Goal: Task Accomplishment & Management: Manage account settings

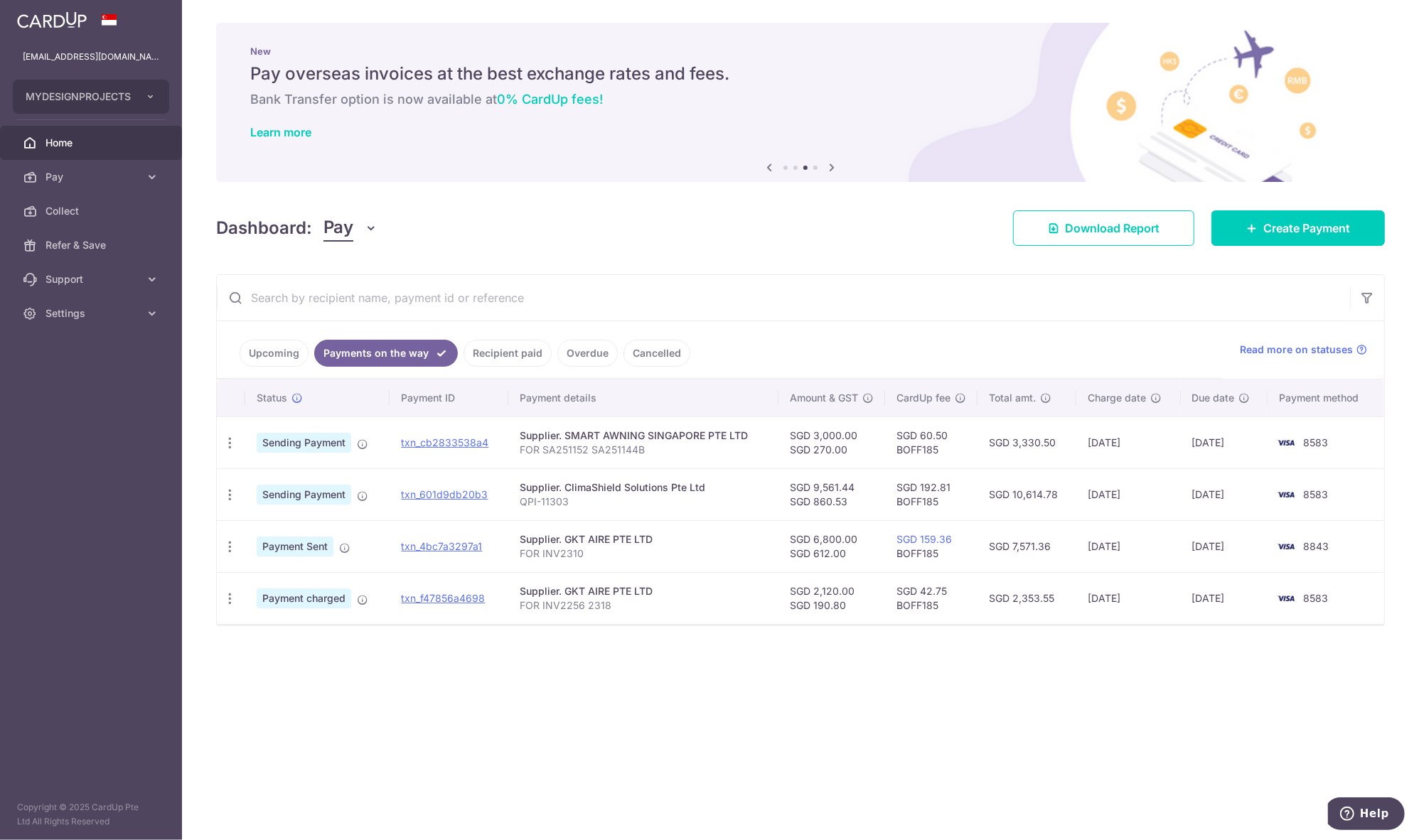
click at [77, 143] on span "Home" at bounding box center [92, 143] width 94 height 14
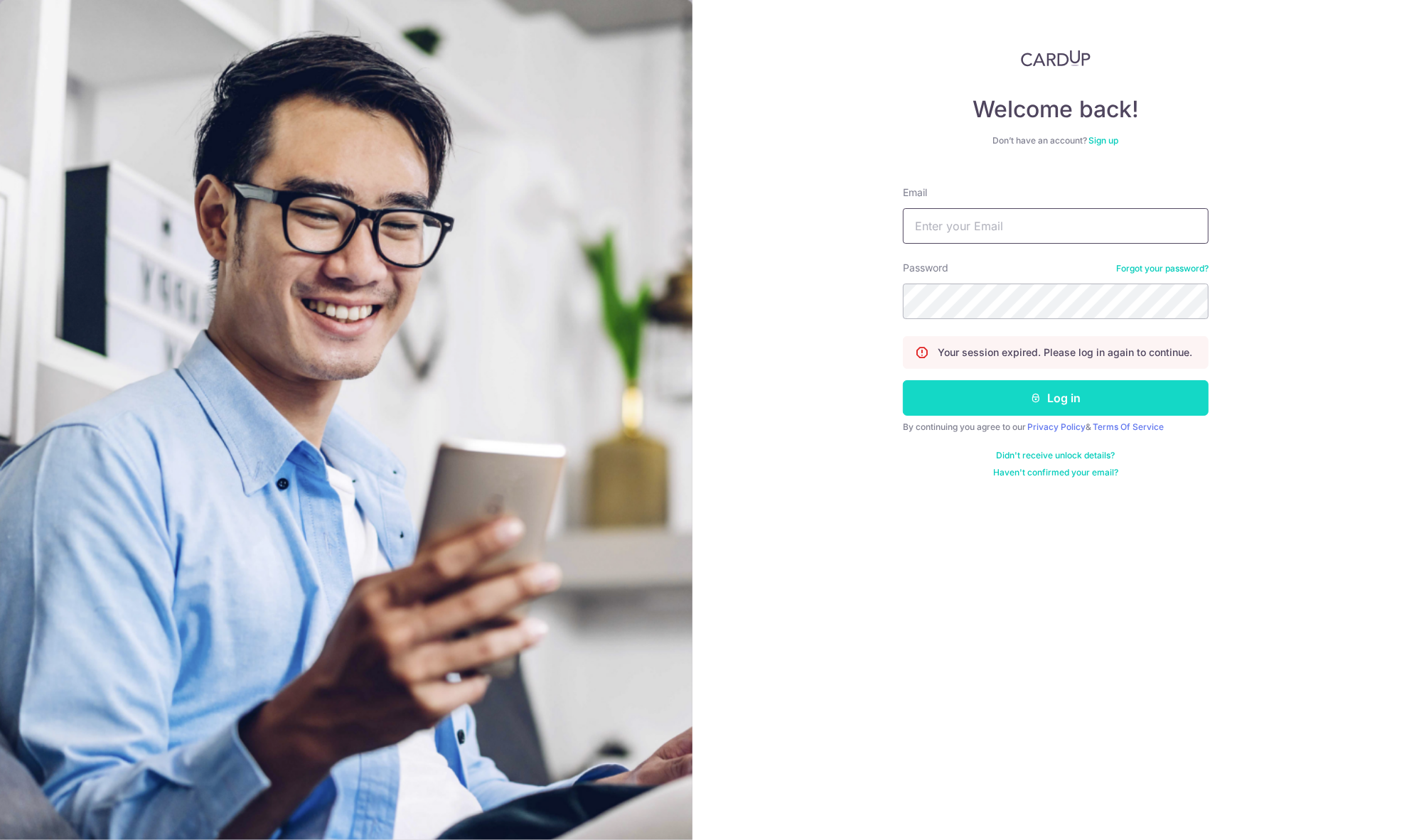
type input "[EMAIL_ADDRESS][DOMAIN_NAME]"
click at [1034, 398] on icon "submit" at bounding box center [1037, 398] width 11 height 11
